Goal: Task Accomplishment & Management: Complete application form

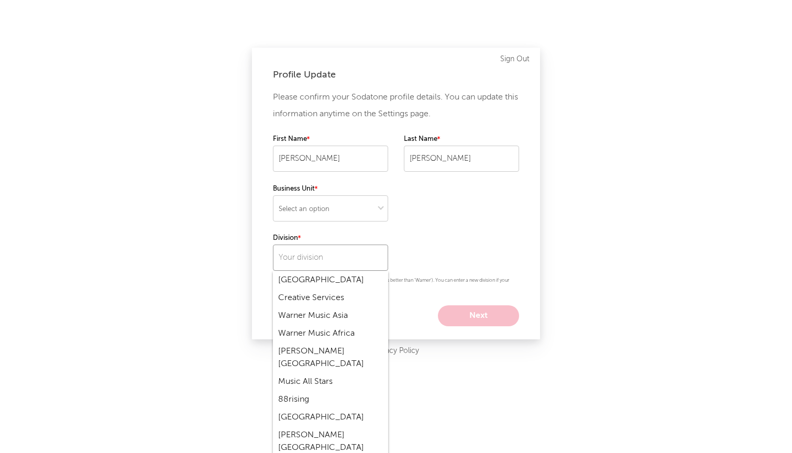
click at [360, 256] on input "text" at bounding box center [330, 258] width 115 height 26
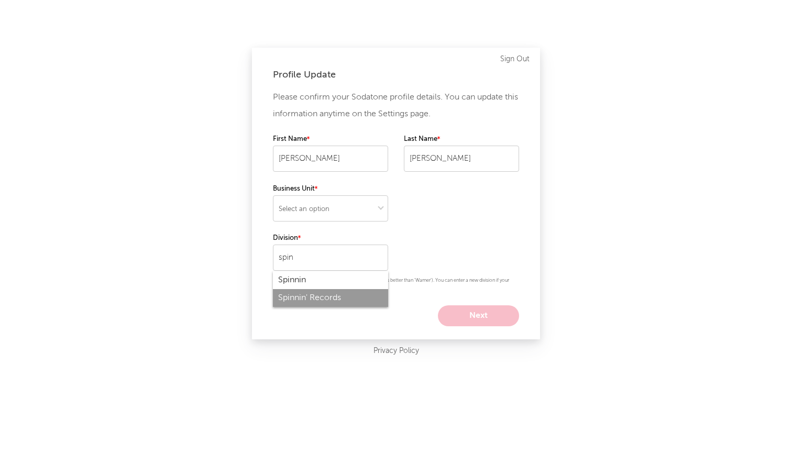
type input "Spinnin' Records"
select select "other"
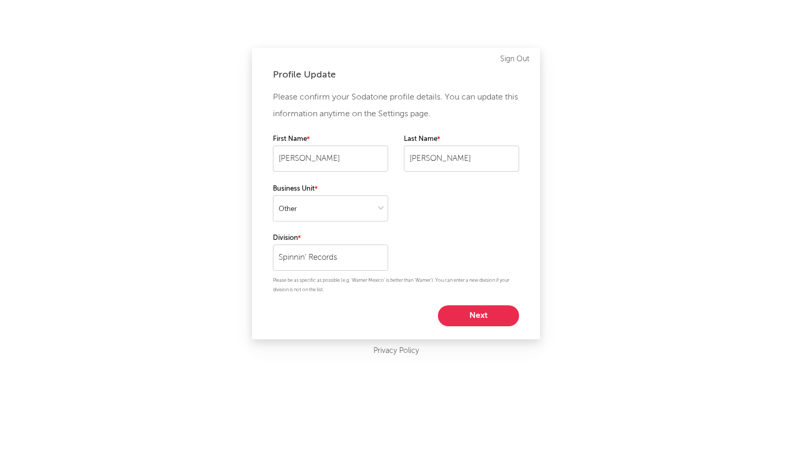
click at [426, 230] on div "Please confirm your Sodatone profile details. You can update this information a…" at bounding box center [396, 207] width 246 height 237
click at [466, 307] on button "Next" at bounding box center [478, 316] width 81 height 21
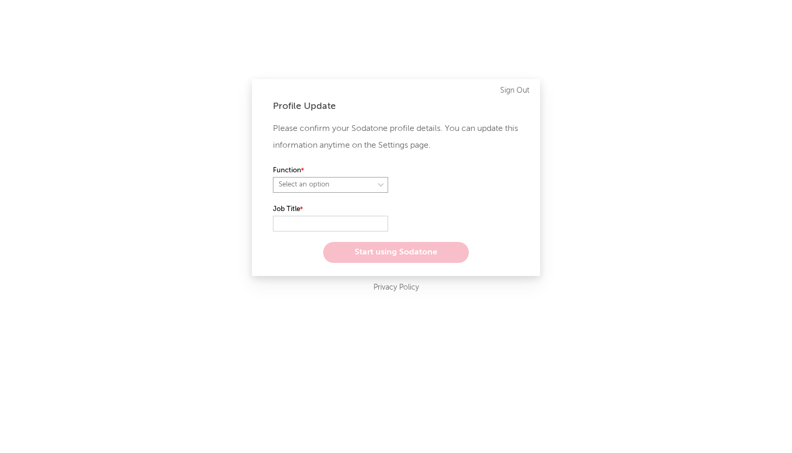
select select "marketing"
click at [337, 221] on input "text" at bounding box center [330, 224] width 115 height 16
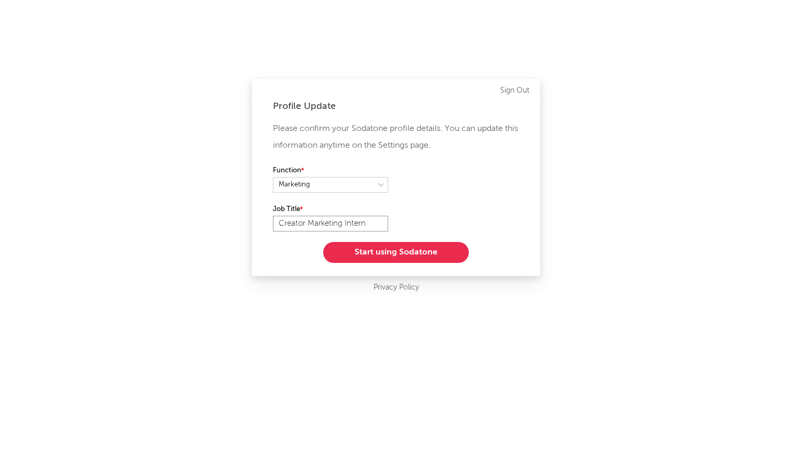
type input "Creator Marketing Intern"
click at [382, 255] on button "Start using Sodatone" at bounding box center [396, 252] width 146 height 21
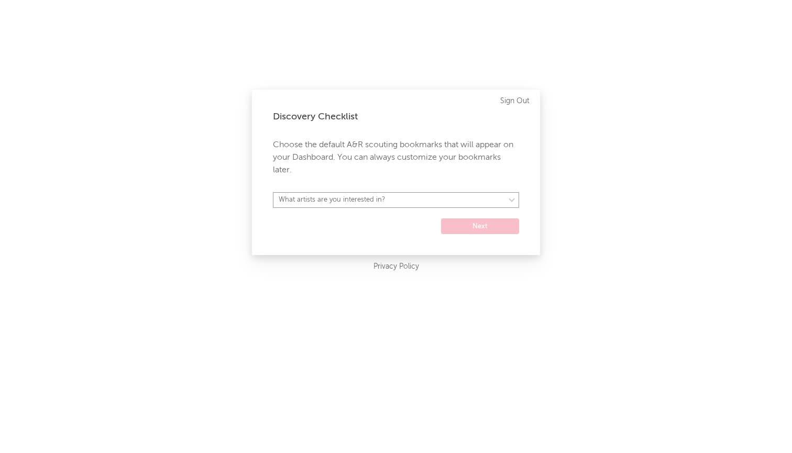
select select "57"
click at [453, 220] on button "Next" at bounding box center [480, 227] width 78 height 16
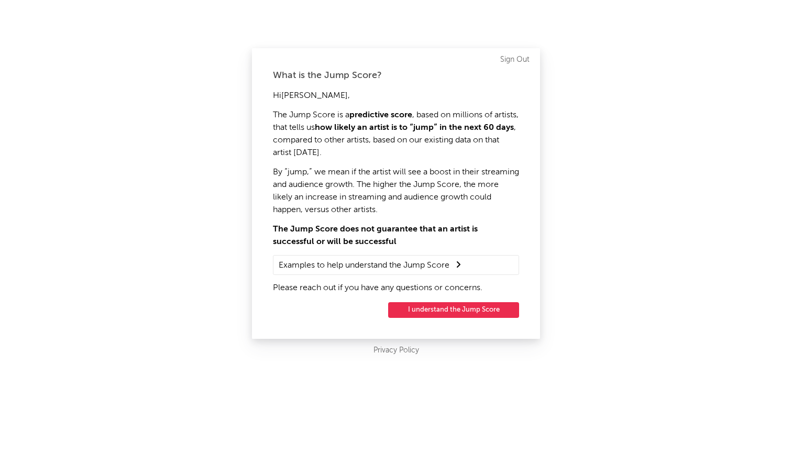
click at [453, 311] on button "I understand the Jump Score" at bounding box center [453, 310] width 131 height 16
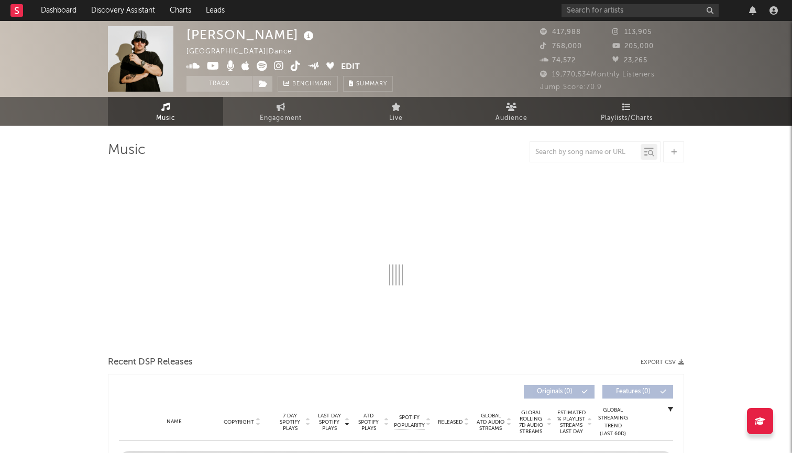
select select "6m"
